Goal: Task Accomplishment & Management: Manage account settings

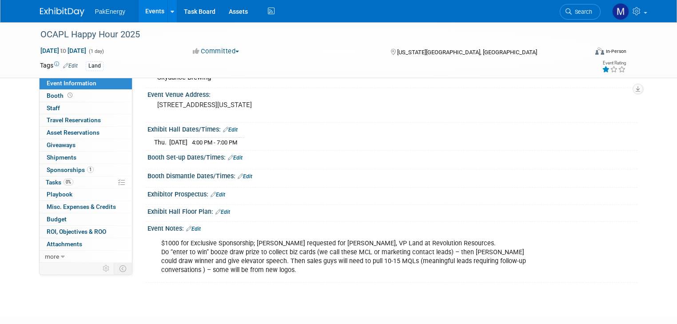
click at [188, 226] on link "Edit" at bounding box center [193, 229] width 15 height 6
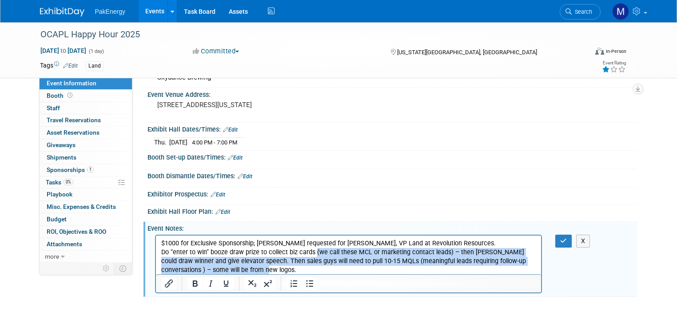
drag, startPoint x: 313, startPoint y: 253, endPoint x: 348, endPoint y: 269, distance: 39.2
click at [348, 269] on p "$1000 for Exclusive Sponsorship; Amy Hopmann requested for Jay Evans, VP Land a…" at bounding box center [348, 257] width 375 height 36
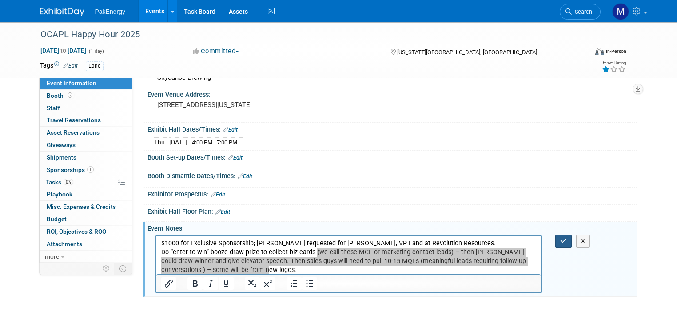
click at [567, 235] on button "button" at bounding box center [563, 241] width 16 height 13
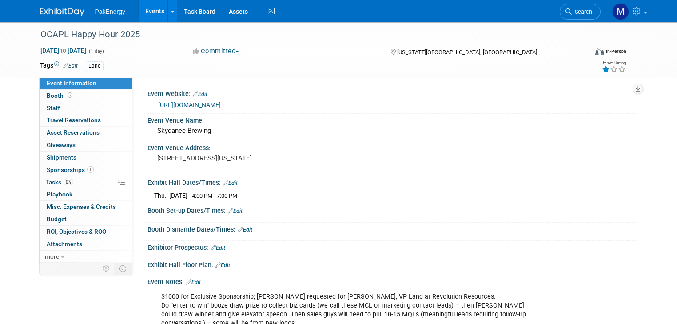
click at [145, 9] on link "Events" at bounding box center [155, 11] width 32 height 22
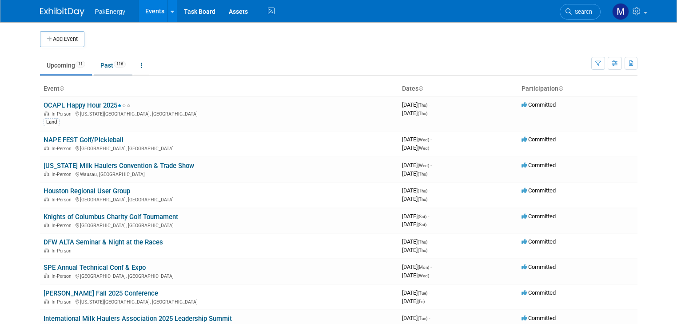
click at [99, 63] on link "Past 116" at bounding box center [113, 65] width 39 height 17
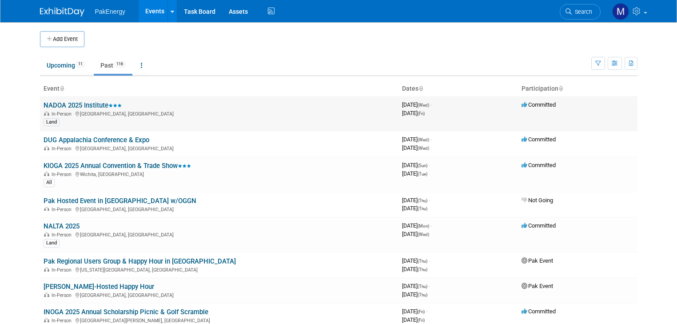
click at [73, 102] on link "NADOA 2025 Institute" at bounding box center [83, 105] width 78 height 8
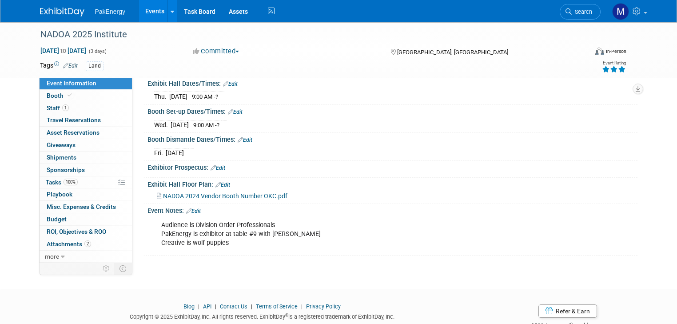
scroll to position [100, 0]
click at [50, 228] on span "ROI, Objectives & ROO 0" at bounding box center [77, 231] width 60 height 7
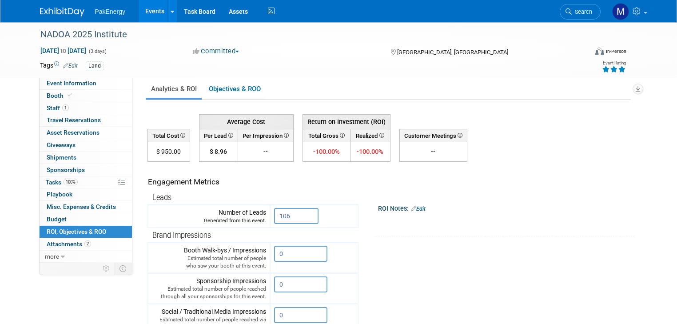
scroll to position [0, 0]
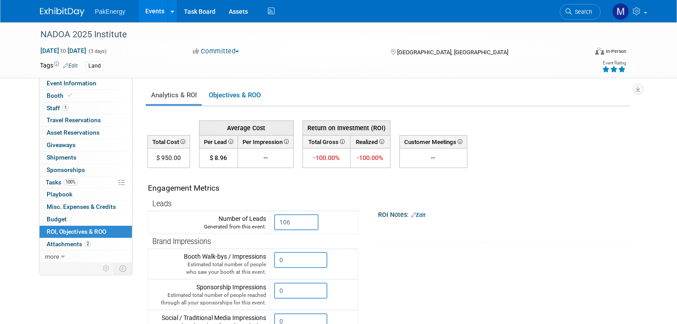
click at [139, 7] on link "Events" at bounding box center [155, 11] width 32 height 22
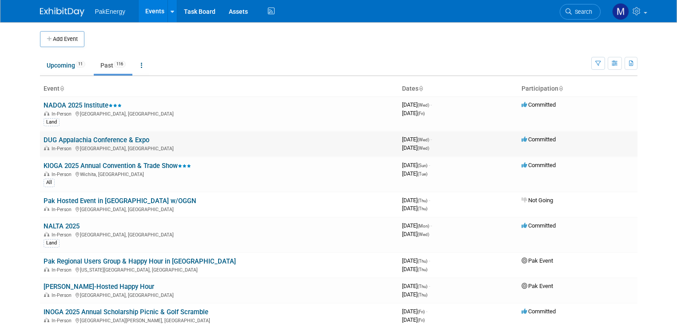
click at [106, 138] on link "DUG Appalachia Conference & Expo" at bounding box center [97, 140] width 106 height 8
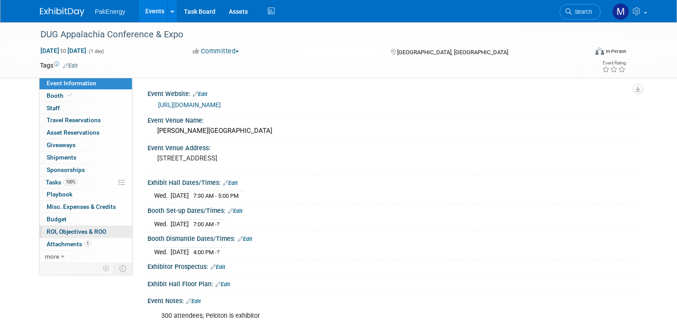
click at [77, 228] on span "ROI, Objectives & ROO 0" at bounding box center [77, 231] width 60 height 7
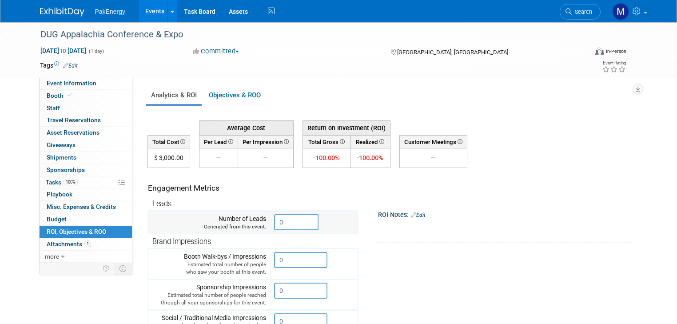
drag, startPoint x: 269, startPoint y: 220, endPoint x: 287, endPoint y: 219, distance: 18.3
click at [287, 219] on input "0" at bounding box center [296, 222] width 44 height 16
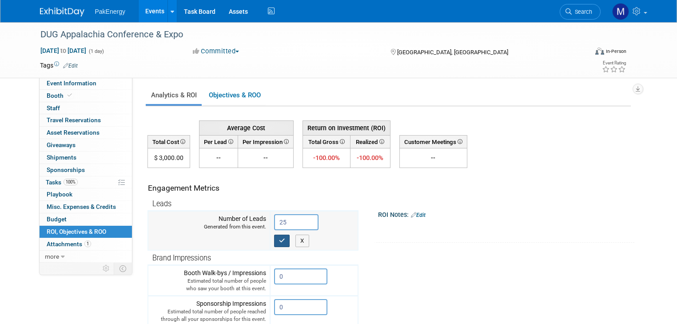
type input "25"
click at [279, 238] on icon "button" at bounding box center [282, 241] width 6 height 6
